Goal: Task Accomplishment & Management: Use online tool/utility

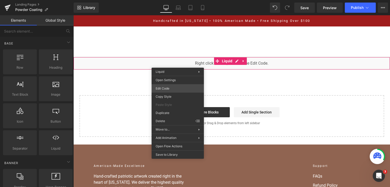
click at [166, 0] on div "You are previewing how the will restyle your page. You can not edit Elements in…" at bounding box center [195, 0] width 390 height 0
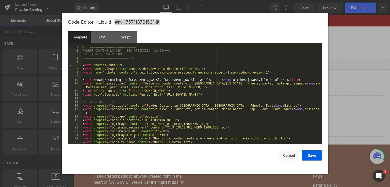
click at [195, 122] on div "<!-- ========================= POWDER COATING LANDER — SEO-OPTIMIZED (10/10+++)…" at bounding box center [201, 98] width 238 height 106
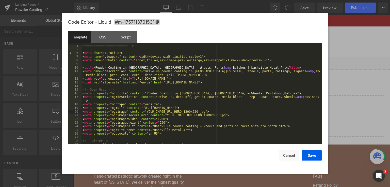
scroll to position [12, 0]
click at [149, 81] on div "========================= --> < meta charset = "utf-8" > < meta name = "viewpor…" at bounding box center [201, 97] width 238 height 106
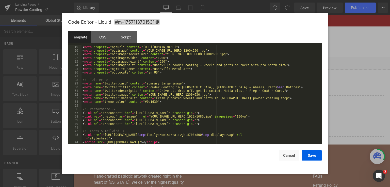
scroll to position [85, 0]
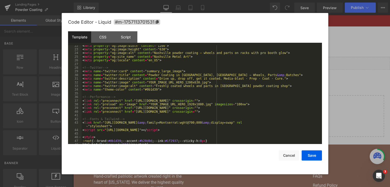
click at [201, 105] on div "< meta property = "og:image:width" content = "1200" > < meta property = "og:ima…" at bounding box center [201, 97] width 238 height 106
drag, startPoint x: 186, startPoint y: 104, endPoint x: 145, endPoint y: 104, distance: 40.6
click at [145, 104] on div "< meta property = "og:image:width" content = "1200" > < meta property = "og:ima…" at bounding box center [201, 97] width 238 height 106
click at [201, 101] on div "< meta property = "og:image:width" content = "1200" > < meta property = "og:ima…" at bounding box center [201, 97] width 238 height 106
drag, startPoint x: 200, startPoint y: 104, endPoint x: 145, endPoint y: 104, distance: 54.8
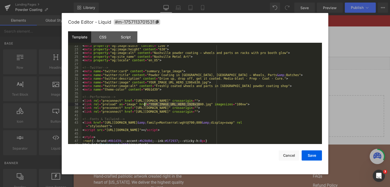
click at [145, 104] on div "< meta property = "og:image:width" content = "1200" > < meta property = "og:ima…" at bounding box center [201, 97] width 238 height 106
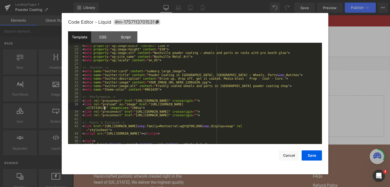
click at [300, 150] on div "Save Cancel" at bounding box center [195, 152] width 254 height 17
click at [306, 154] on button "Save" at bounding box center [312, 155] width 20 height 10
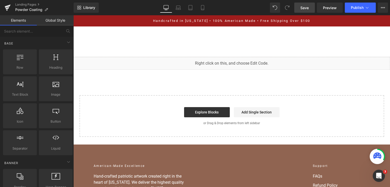
click at [303, 8] on span "Save" at bounding box center [304, 7] width 8 height 5
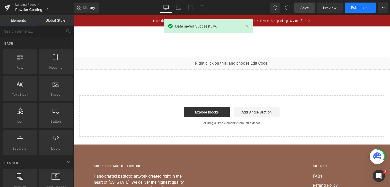
click at [347, 8] on button "Publish" at bounding box center [360, 8] width 31 height 10
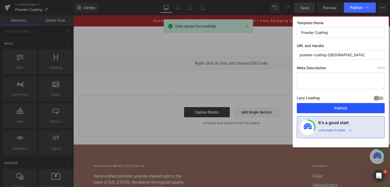
click at [326, 103] on button "Publish" at bounding box center [341, 108] width 88 height 10
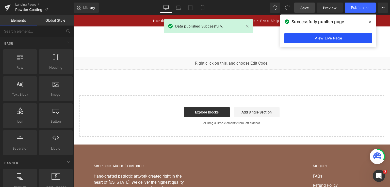
click at [332, 38] on link "View Live Page" at bounding box center [328, 38] width 88 height 10
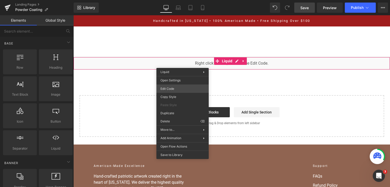
click at [182, 0] on div "You are previewing how the will restyle your page. You can not edit Elements in…" at bounding box center [195, 0] width 390 height 0
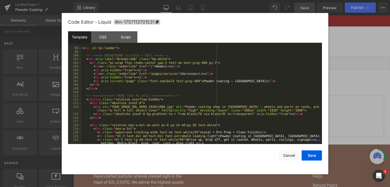
scroll to position [390, 0]
click at [164, 102] on div "< div id = "pc-lander" > <!-- ===== BREADCRUMB (visible + SEO) ===== --> < nav …" at bounding box center [201, 98] width 238 height 110
drag, startPoint x: 164, startPoint y: 106, endPoint x: 158, endPoint y: 107, distance: 6.1
click at [164, 106] on div "< div id = "pc-lander" > <!-- ===== BREADCRUMB (visible + SEO) ===== --> < nav …" at bounding box center [201, 98] width 238 height 110
drag, startPoint x: 126, startPoint y: 107, endPoint x: 108, endPoint y: 106, distance: 17.5
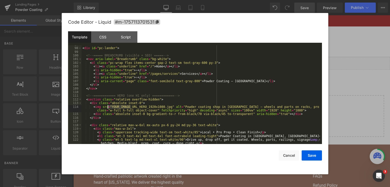
click at [108, 106] on div "< div id = "pc-lander" > <!-- ===== BREADCRUMB (visible + SEO) ===== --> < nav …" at bounding box center [201, 98] width 238 height 110
click at [160, 106] on div "< div id = "pc-lander" > <!-- ===== BREADCRUMB (visible + SEO) ===== --> < nav …" at bounding box center [201, 98] width 238 height 110
drag, startPoint x: 165, startPoint y: 107, endPoint x: 109, endPoint y: 106, distance: 55.1
click at [109, 106] on div "< div id = "pc-lander" > <!-- ===== BREADCRUMB (visible + SEO) ===== --> < nav …" at bounding box center [201, 98] width 238 height 110
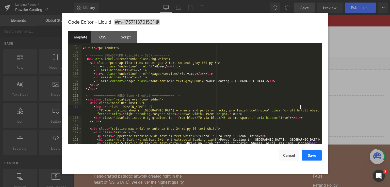
click at [308, 154] on button "Save" at bounding box center [312, 155] width 20 height 10
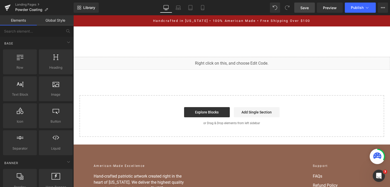
click at [306, 5] on span "Save" at bounding box center [304, 7] width 8 height 5
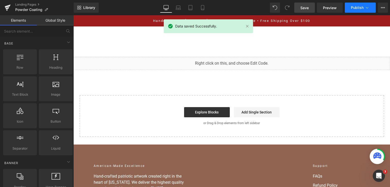
click at [357, 9] on span "Publish" at bounding box center [357, 8] width 13 height 4
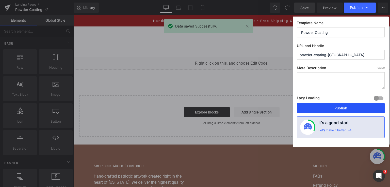
click at [330, 108] on button "Publish" at bounding box center [341, 108] width 88 height 10
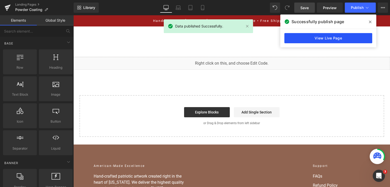
click at [345, 39] on link "View Live Page" at bounding box center [328, 38] width 88 height 10
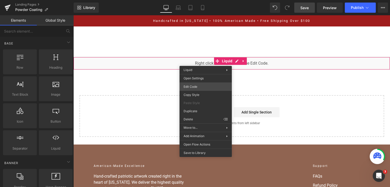
click at [205, 0] on div "You are previewing how the will restyle your page. You can not edit Elements in…" at bounding box center [195, 0] width 390 height 0
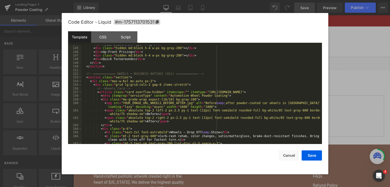
scroll to position [573, 0]
click at [184, 104] on div "< div > Media-Blast &amp; Proper Prep </ div > < div class = "hidden md:block h…" at bounding box center [201, 96] width 238 height 106
drag, startPoint x: 168, startPoint y: 102, endPoint x: 120, endPoint y: 103, distance: 48.3
click at [120, 103] on div "< div > Media-Blast &amp; Proper Prep </ div > < div class = "hidden md:block h…" at bounding box center [201, 96] width 238 height 106
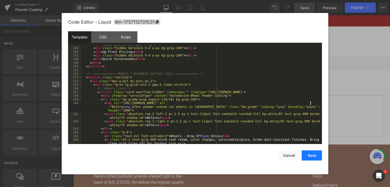
drag, startPoint x: 307, startPoint y: 156, endPoint x: 223, endPoint y: 10, distance: 168.7
click at [307, 156] on button "Save" at bounding box center [312, 155] width 20 height 10
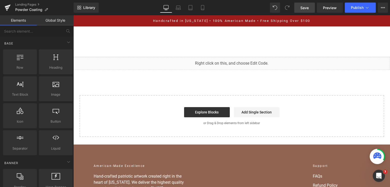
click at [304, 7] on span "Save" at bounding box center [304, 7] width 8 height 5
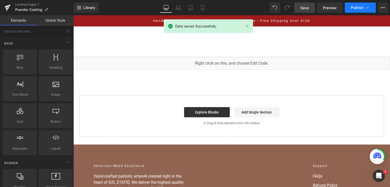
click at [350, 9] on button "Publish" at bounding box center [360, 8] width 31 height 10
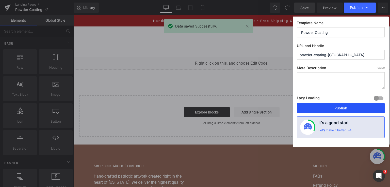
click at [345, 107] on button "Publish" at bounding box center [341, 108] width 88 height 10
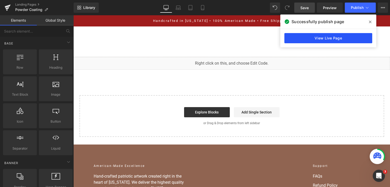
click at [356, 39] on link "View Live Page" at bounding box center [328, 38] width 88 height 10
